Goal: Information Seeking & Learning: Learn about a topic

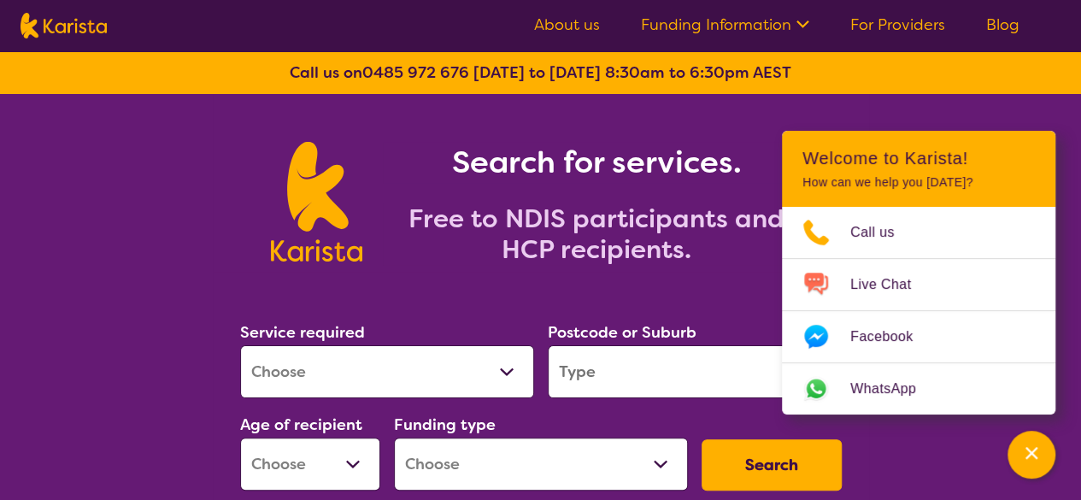
click at [495, 380] on select "Allied Health Assistant Assessment ([MEDICAL_DATA] or [MEDICAL_DATA]) Behaviour…" at bounding box center [387, 371] width 294 height 53
select select "Psychology"
click at [240, 345] on select "Allied Health Assistant Assessment ([MEDICAL_DATA] or [MEDICAL_DATA]) Behaviour…" at bounding box center [387, 371] width 294 height 53
click at [603, 372] on input "search" at bounding box center [695, 371] width 294 height 53
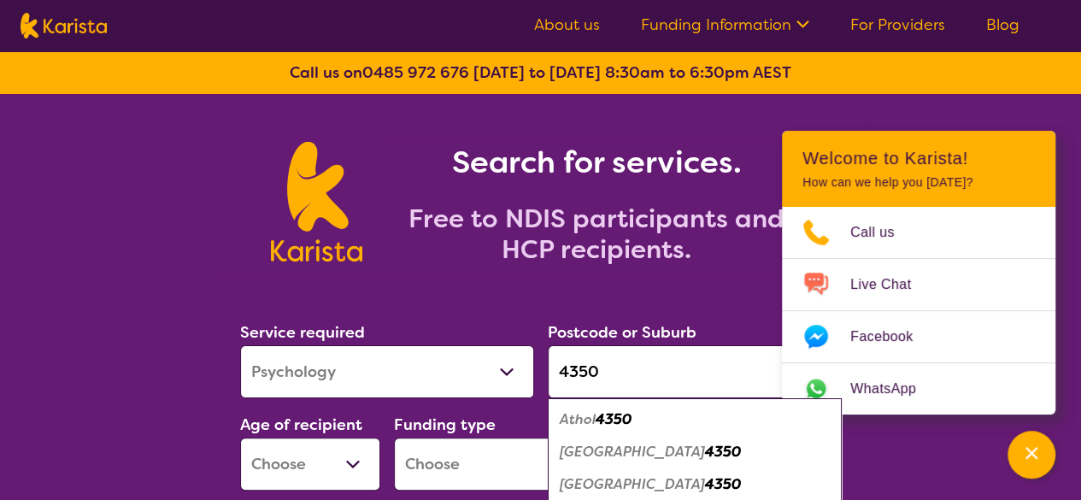
type input "4350"
click at [648, 475] on em "[GEOGRAPHIC_DATA]" at bounding box center [632, 484] width 145 height 18
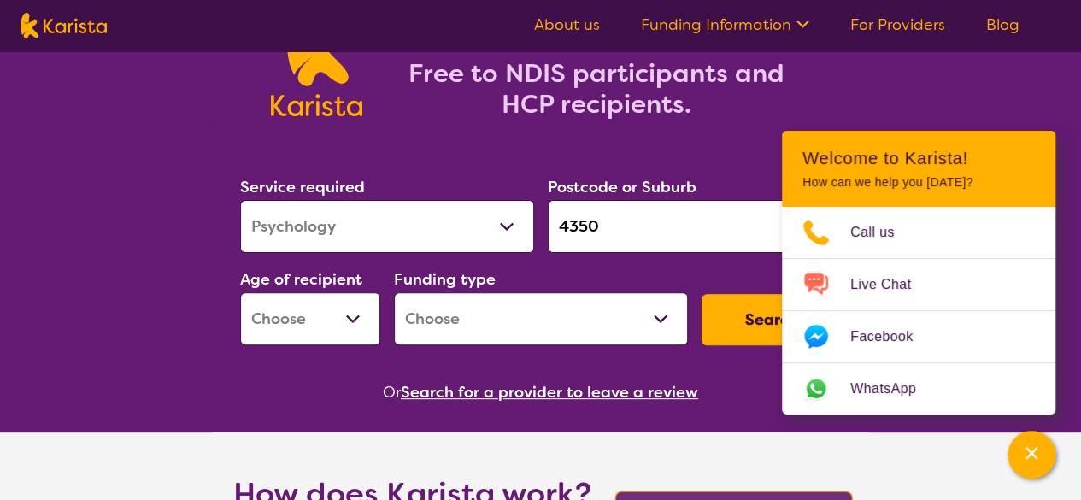
scroll to position [171, 0]
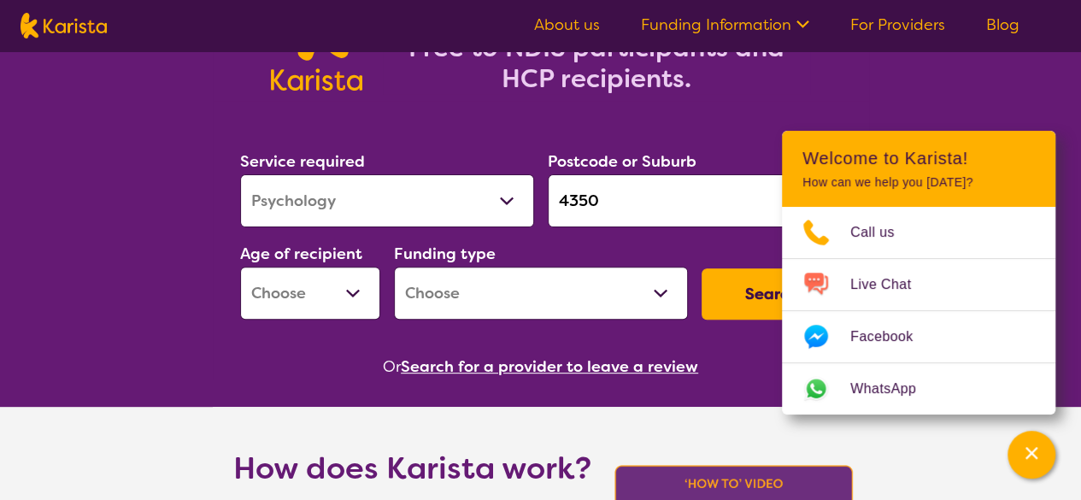
click at [356, 297] on select "Early Childhood - 0 to 9 Child - 10 to 11 Adolescent - 12 to 17 Adult - 18 to 6…" at bounding box center [310, 293] width 140 height 53
select select "AG"
click at [240, 267] on select "Early Childhood - 0 to 9 Child - 10 to 11 Adolescent - 12 to 17 Adult - 18 to 6…" at bounding box center [310, 293] width 140 height 53
click at [663, 291] on select "Home Care Package (HCP) National Disability Insurance Scheme (NDIS) I don't know" at bounding box center [541, 293] width 294 height 53
select select "NDIS"
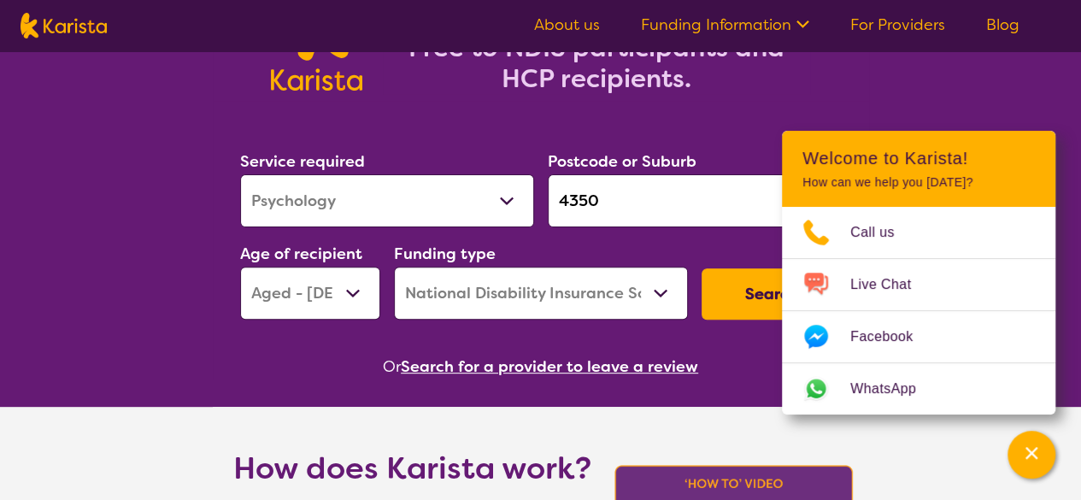
click at [394, 267] on select "Home Care Package (HCP) National Disability Insurance Scheme (NDIS) I don't know" at bounding box center [541, 293] width 294 height 53
click at [745, 285] on button "Search" at bounding box center [772, 293] width 140 height 51
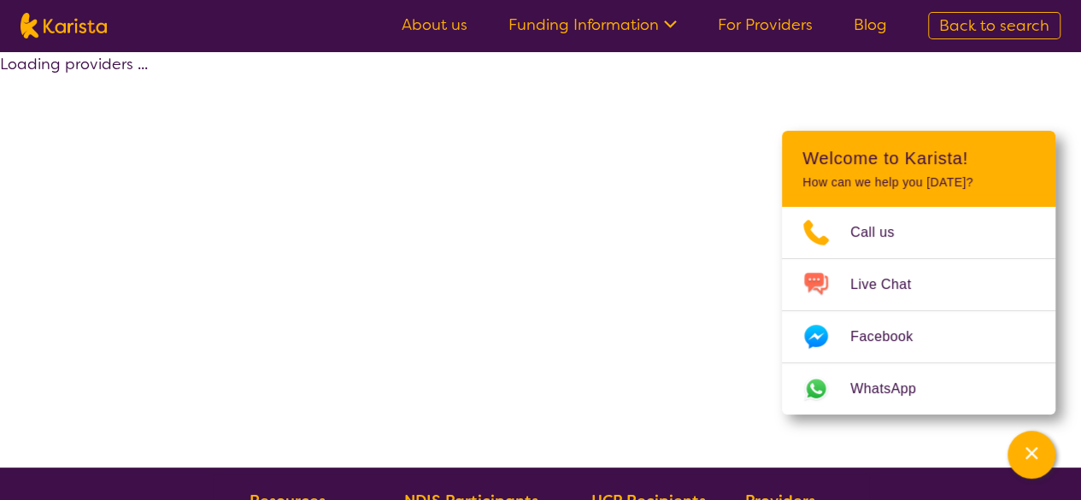
select select "by_score"
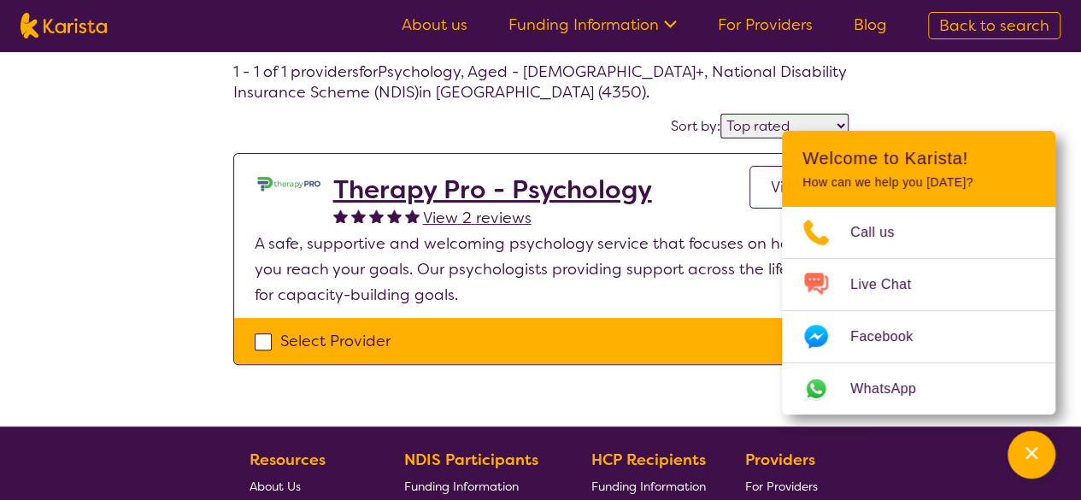
scroll to position [85, 0]
click at [507, 190] on h2 "Therapy Pro - Psychology" at bounding box center [492, 189] width 319 height 31
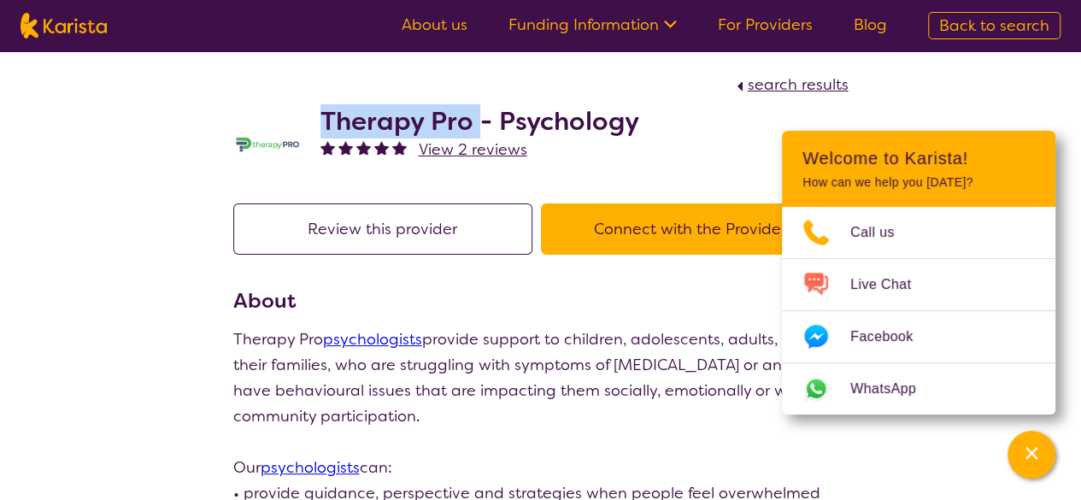
drag, startPoint x: 479, startPoint y: 121, endPoint x: 320, endPoint y: 110, distance: 159.3
click at [321, 110] on h2 "Therapy Pro - Psychology" at bounding box center [480, 121] width 319 height 31
copy h2 "Therapy Pro"
click at [601, 231] on button "Connect with the Provider" at bounding box center [690, 228] width 299 height 51
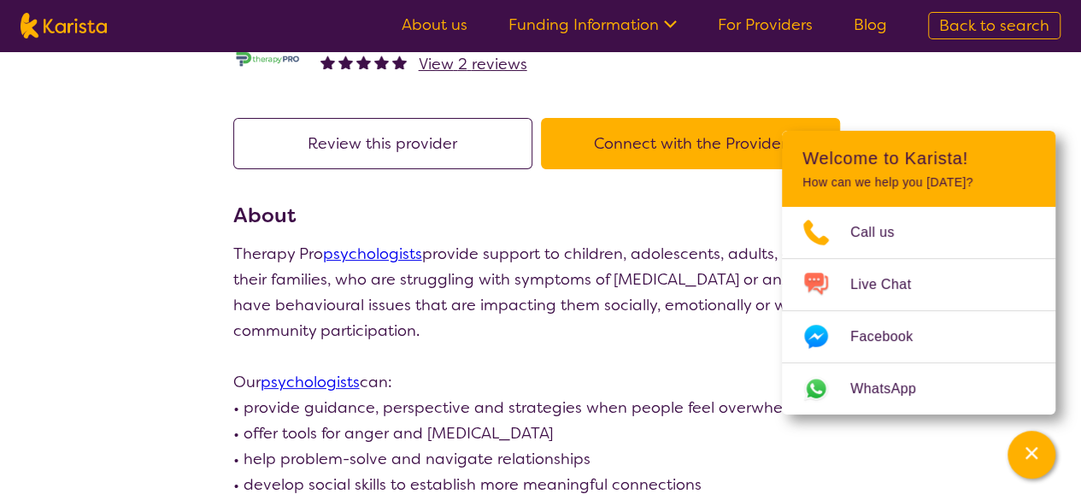
select select "by_score"
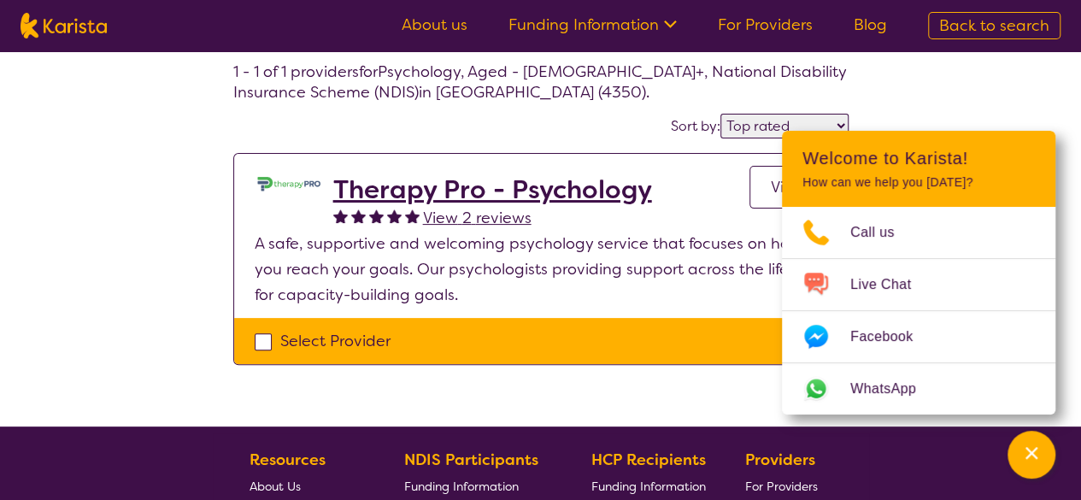
scroll to position [171, 0]
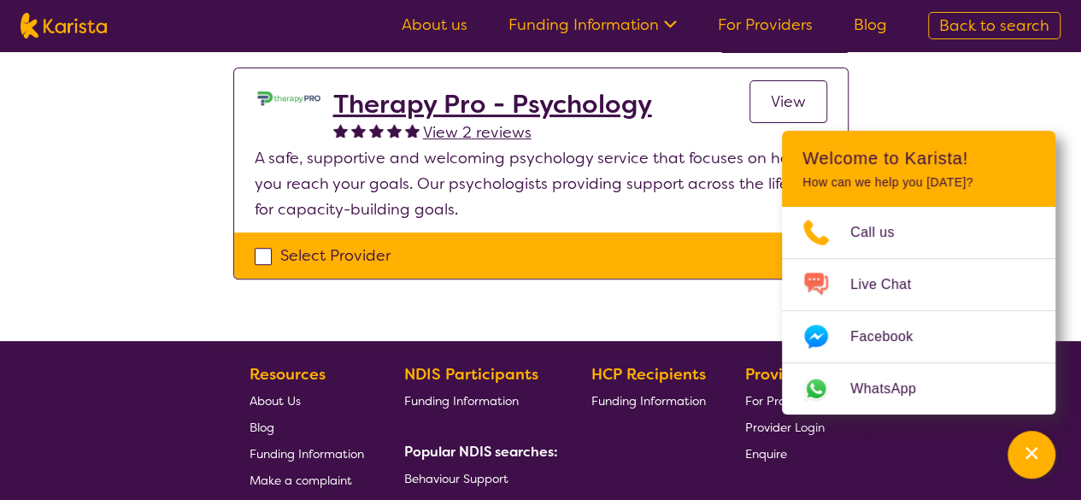
select select "Psychology"
select select "AG"
select select "NDIS"
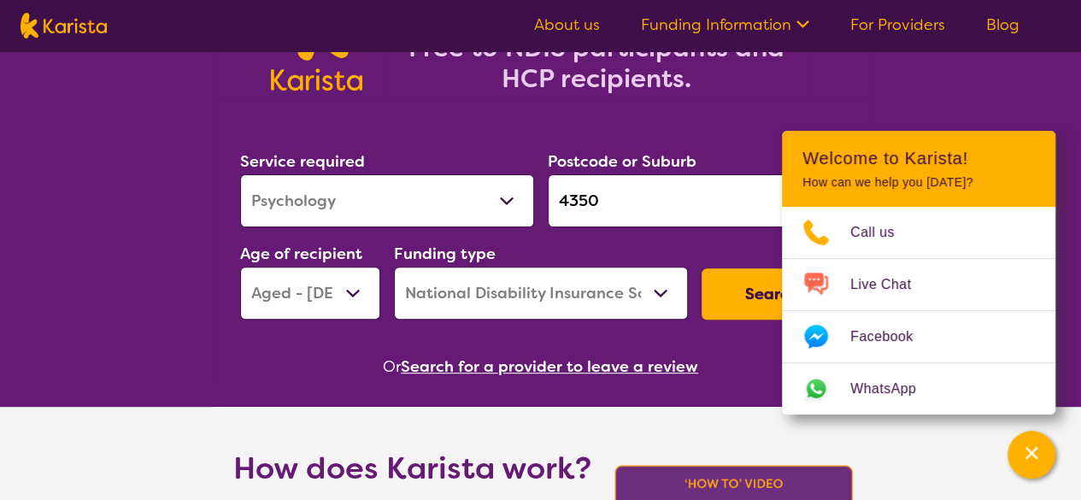
click at [667, 201] on input "4350" at bounding box center [695, 200] width 294 height 53
click button "Search" at bounding box center [772, 293] width 140 height 51
select select "by_score"
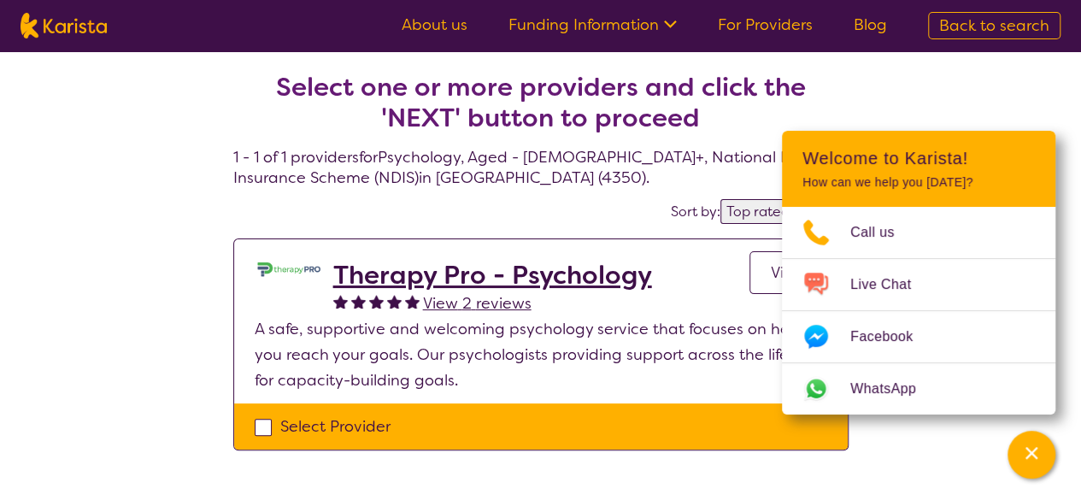
scroll to position [171, 0]
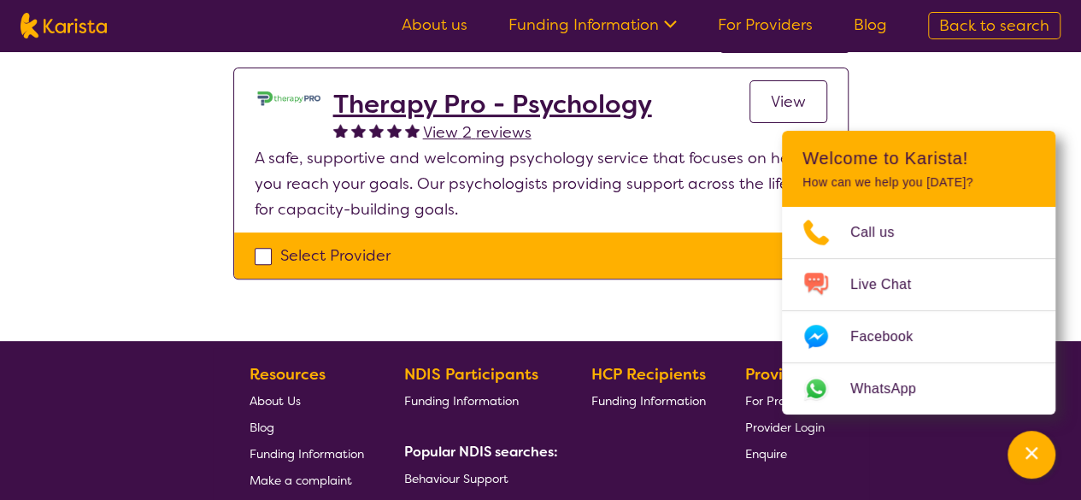
select select "Psychology"
select select "AG"
select select "NDIS"
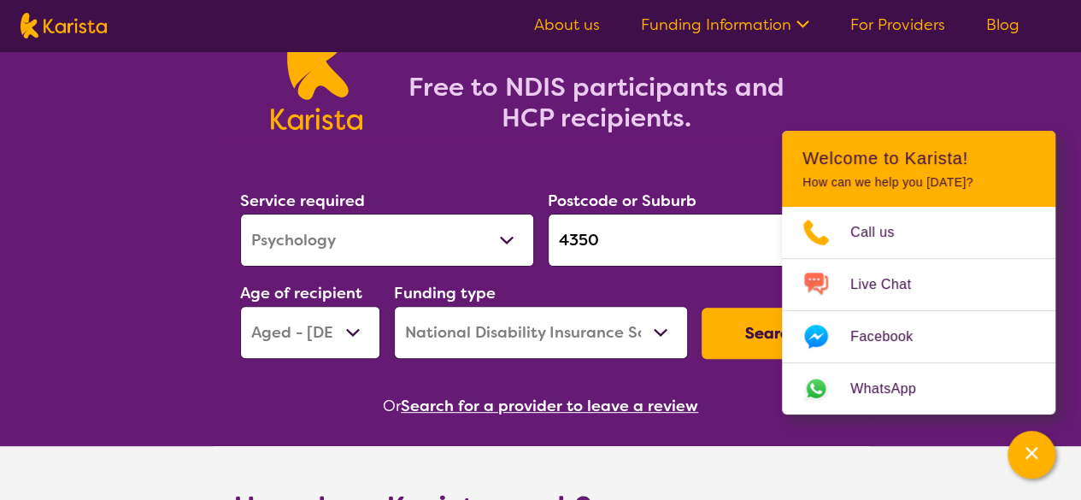
scroll to position [171, 0]
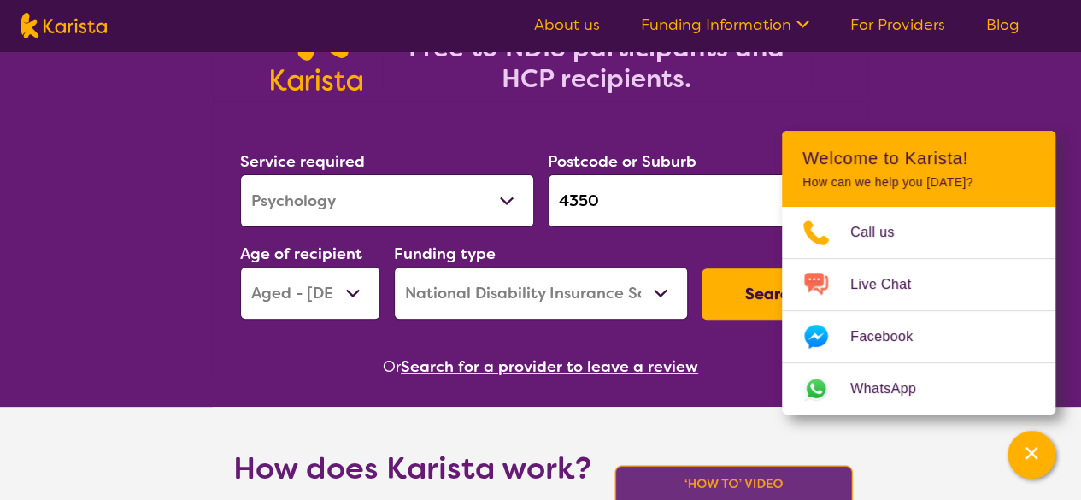
click at [610, 192] on input "4350" at bounding box center [695, 200] width 294 height 53
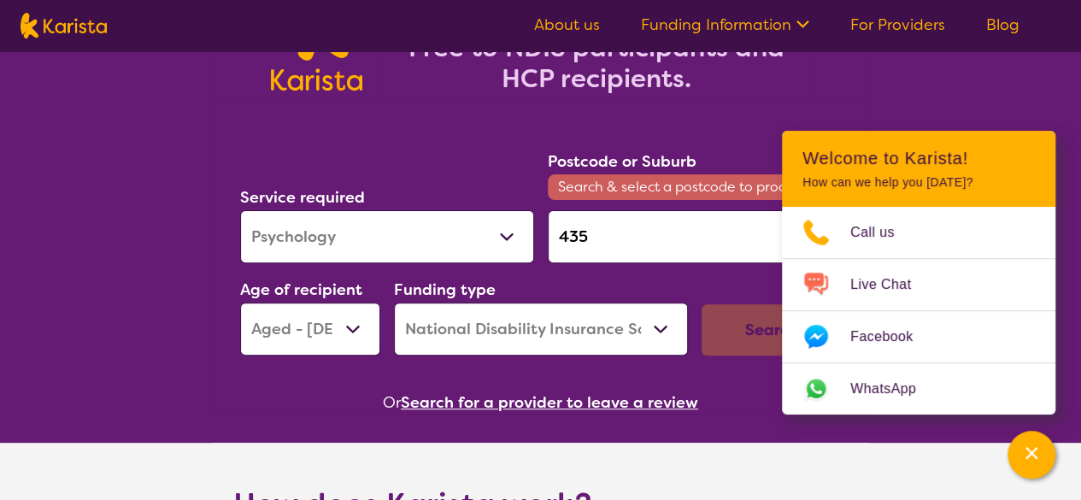
type input "4350"
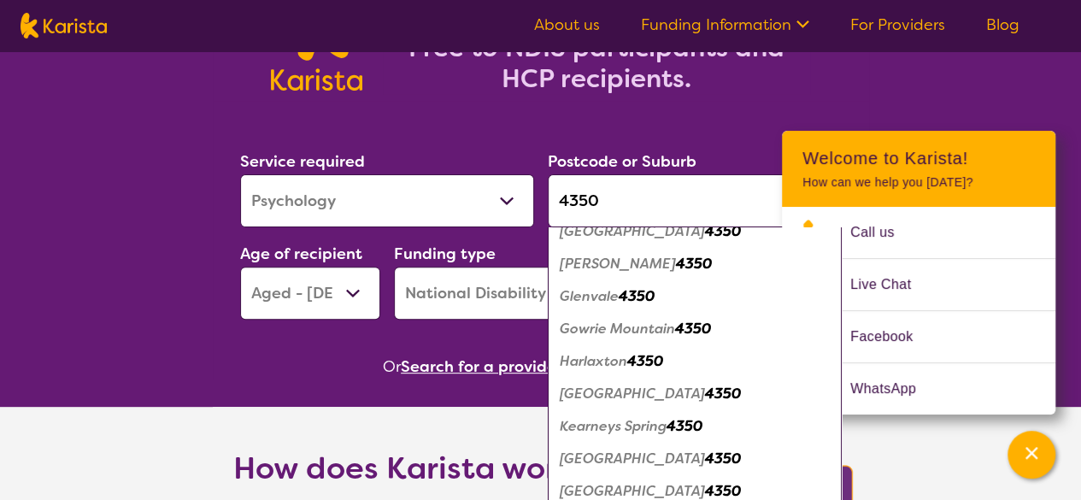
scroll to position [513, 0]
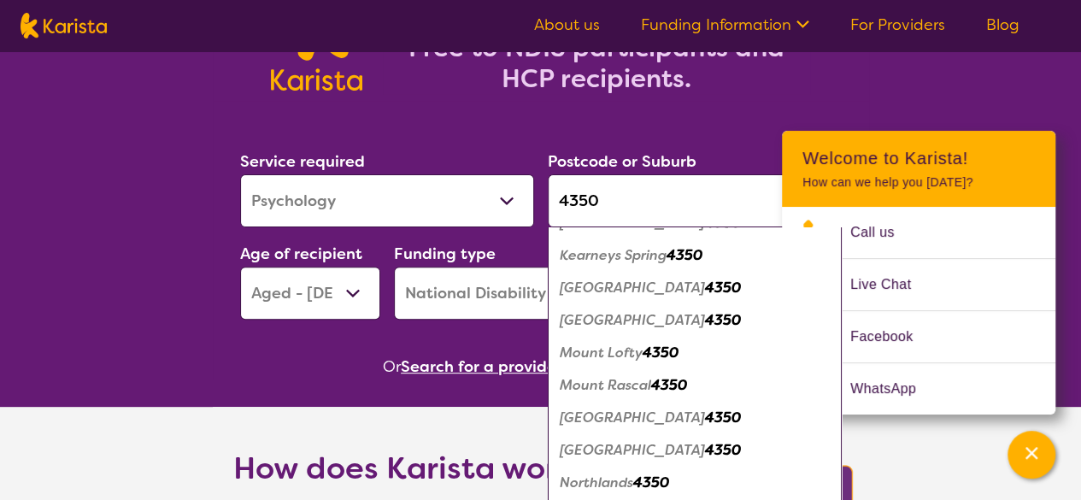
click at [614, 421] on em "[GEOGRAPHIC_DATA]" at bounding box center [632, 418] width 145 height 18
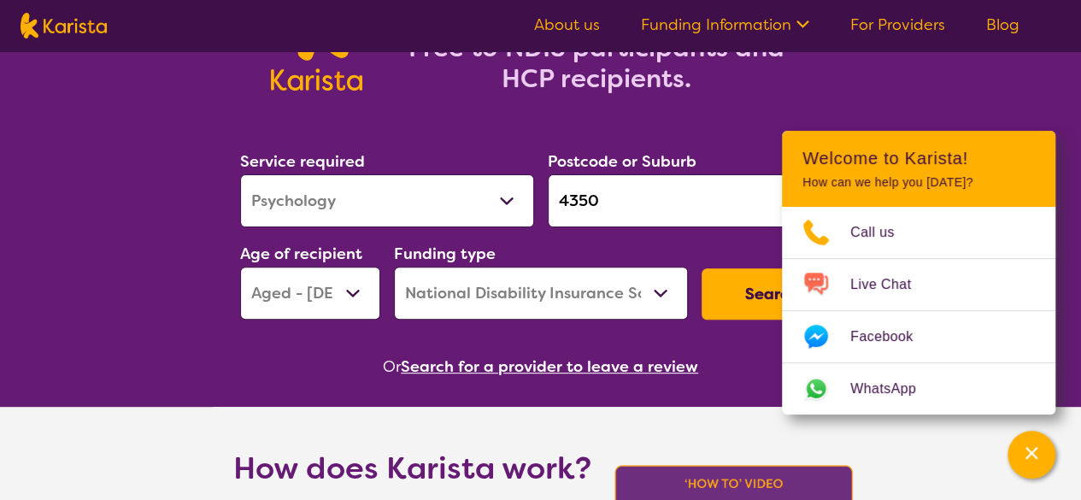
click at [722, 278] on button "Search" at bounding box center [772, 293] width 140 height 51
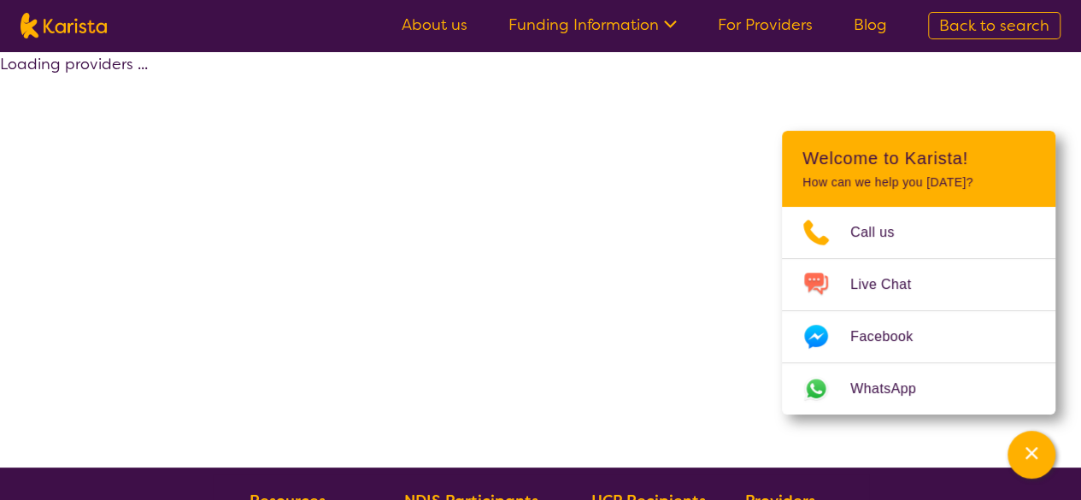
select select "by_score"
